Goal: Task Accomplishment & Management: Use online tool/utility

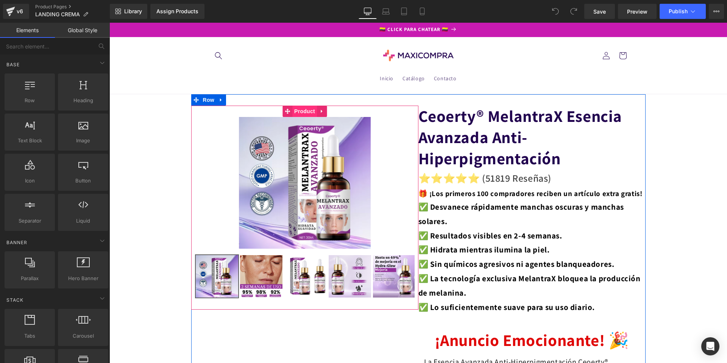
click at [297, 111] on span "Product" at bounding box center [304, 111] width 25 height 11
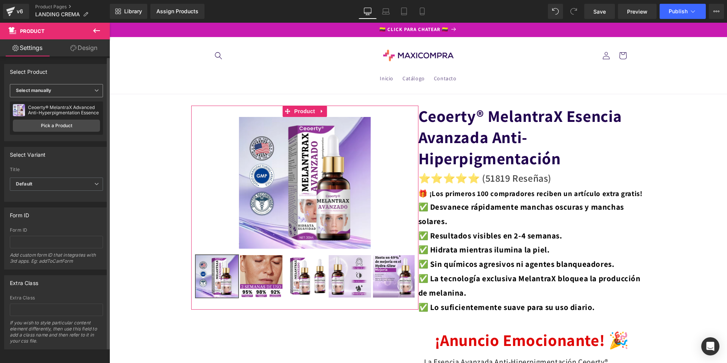
click at [65, 91] on span "Select manually" at bounding box center [56, 90] width 93 height 13
click at [56, 125] on link "Pick a Product" at bounding box center [55, 126] width 84 height 12
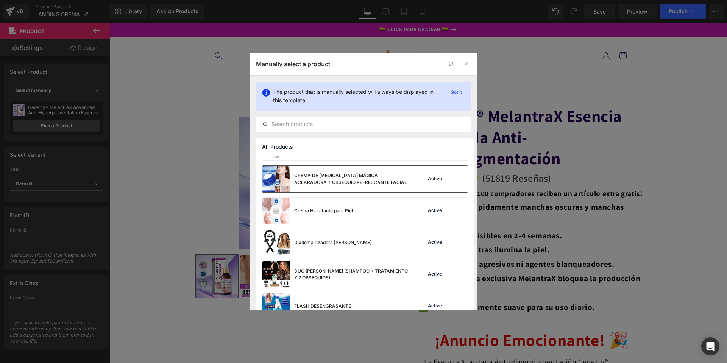
scroll to position [341, 0]
click at [337, 173] on div "CREMA DE [MEDICAL_DATA] MÁGICA ACLARADORA + OBSEQUIO REFRESCANTE FACIAL" at bounding box center [351, 179] width 114 height 14
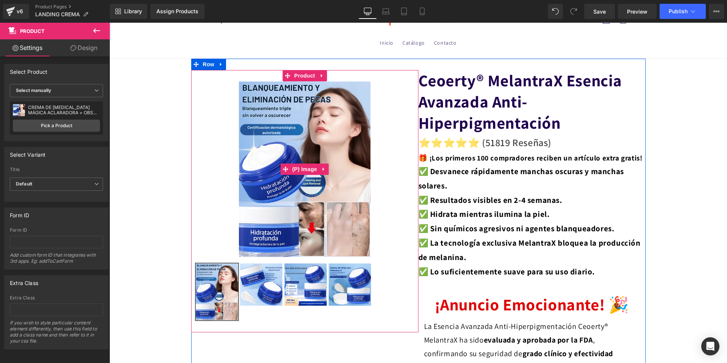
scroll to position [38, 0]
